Goal: Browse casually: Explore the website without a specific task or goal

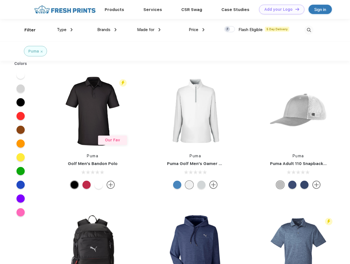
click at [280, 9] on link "Add your Logo Design Tool" at bounding box center [281, 10] width 45 height 10
click at [0, 0] on div "Design Tool" at bounding box center [0, 0] width 0 height 0
click at [295, 9] on link "Add your Logo Design Tool" at bounding box center [281, 10] width 45 height 10
click at [26, 30] on div "Filter" at bounding box center [29, 30] width 11 height 6
click at [65, 30] on span "Type" at bounding box center [62, 29] width 10 height 5
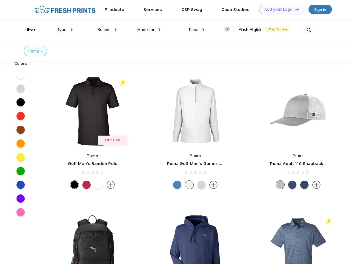
click at [107, 30] on span "Brands" at bounding box center [103, 29] width 13 height 5
click at [149, 30] on span "Made for" at bounding box center [145, 29] width 17 height 5
click at [197, 30] on span "Price" at bounding box center [194, 29] width 10 height 5
click at [230, 29] on div at bounding box center [229, 29] width 11 height 6
click at [228, 29] on input "checkbox" at bounding box center [226, 28] width 4 height 4
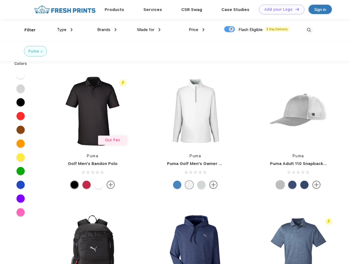
click at [309, 30] on img at bounding box center [309, 30] width 9 height 9
